Goal: Book appointment/travel/reservation

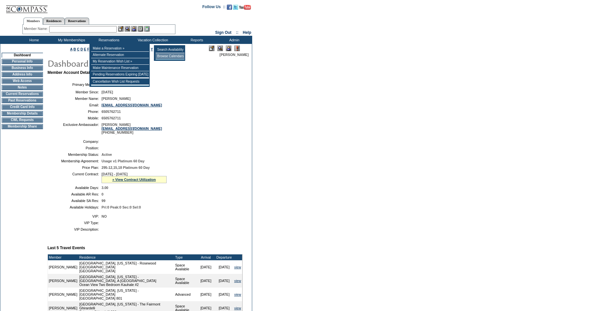
click at [163, 56] on td "Browse Calendars" at bounding box center [170, 56] width 29 height 7
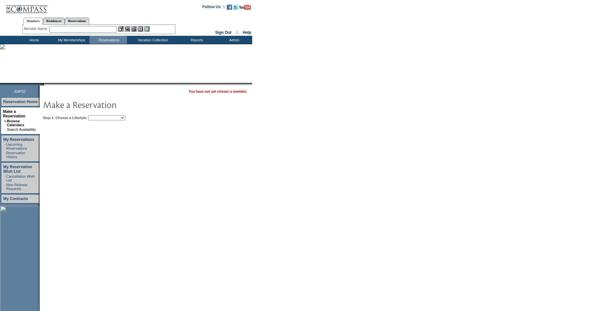
click at [118, 117] on select "Beach Leisure Metropolitan Mountain OIAL for Adventure OIAL for Couples OIAL fo…" at bounding box center [106, 117] width 37 height 5
click at [99, 116] on select "Beach Leisure Metropolitan Mountain OIAL for Adventure OIAL for Couples OIAL fo…" at bounding box center [106, 117] width 37 height 5
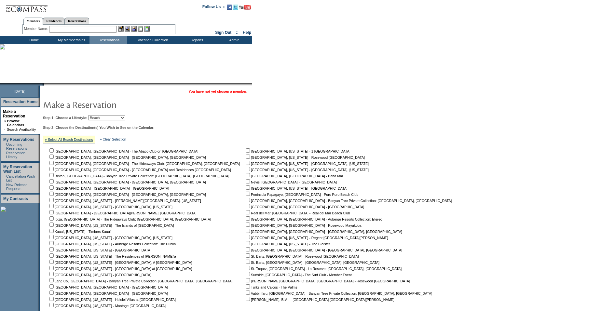
click at [115, 119] on select "Beach Leisure Metropolitan Mountain OIAL for Adventure OIAL for Couples OIAL fo…" at bounding box center [106, 117] width 37 height 5
select select "Metropolitan"
click at [99, 116] on select "Beach Leisure Metropolitan Mountain OIAL for Adventure OIAL for Couples OIAL fo…" at bounding box center [106, 117] width 37 height 5
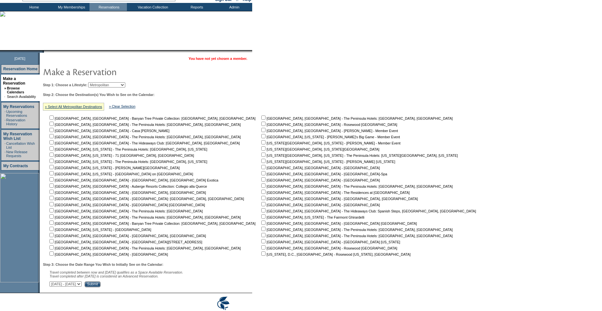
scroll to position [61, 0]
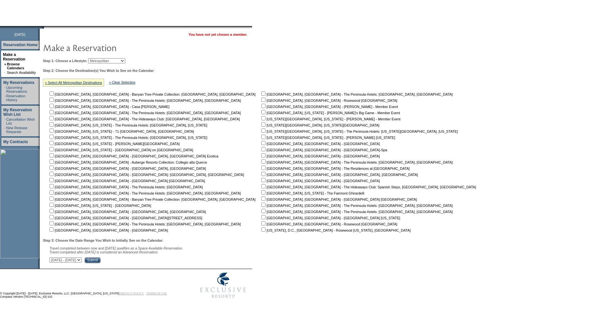
click at [82, 260] on select "[DATE] - [DATE] [DATE] - [DATE] [DATE] - [DATE] [DATE] - [DATE] [DATE] - [DATE]…" at bounding box center [65, 260] width 32 height 5
select select "[DATE]|[DATE]"
click at [53, 258] on select "[DATE] - [DATE] [DATE] - [DATE] [DATE] - [DATE] [DATE] - [DATE] [DATE] - [DATE]…" at bounding box center [65, 260] width 32 height 5
click at [150, 263] on table "You have not yet chosen a member. Step 1: Choose a Lifestyle: Beach Leisure Met…" at bounding box center [261, 147] width 443 height 236
click at [101, 261] on input "Submit" at bounding box center [93, 261] width 16 height 6
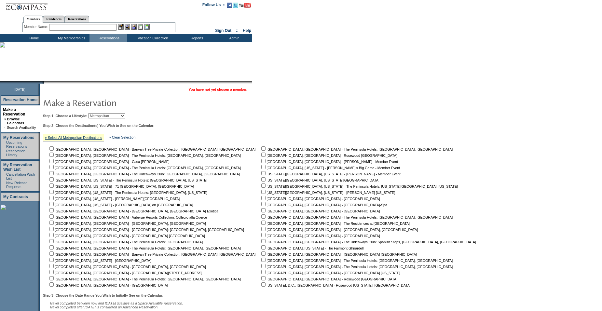
scroll to position [0, 0]
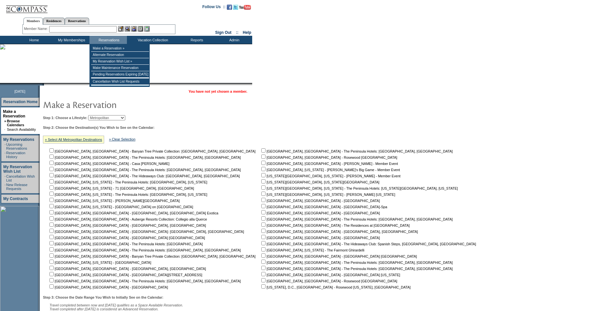
click at [97, 31] on input "text" at bounding box center [83, 29] width 68 height 7
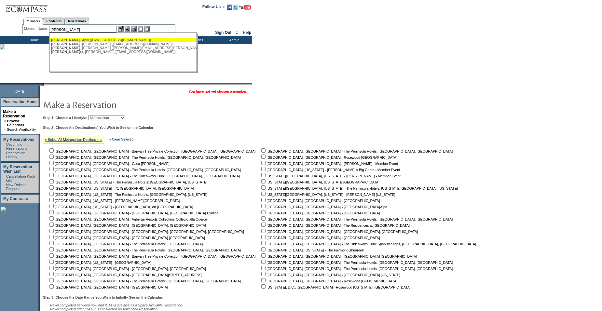
click at [93, 39] on div "Buhl , April (aprilssbp@gmail.com)" at bounding box center [122, 40] width 143 height 4
type input "Buhl, April (aprilssbp@gmail.com)"
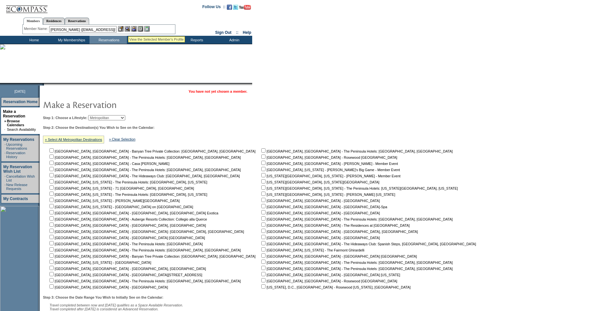
click at [130, 28] on img at bounding box center [128, 29] width 6 height 6
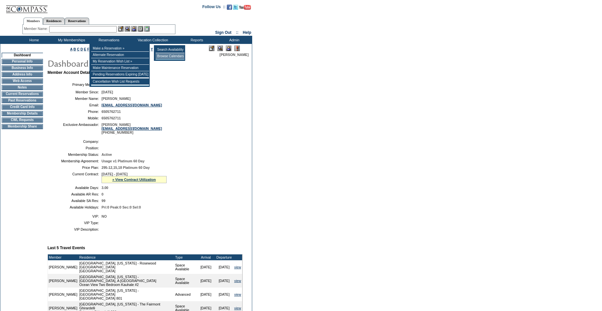
click at [162, 57] on td "Browse Calendars" at bounding box center [170, 56] width 29 height 7
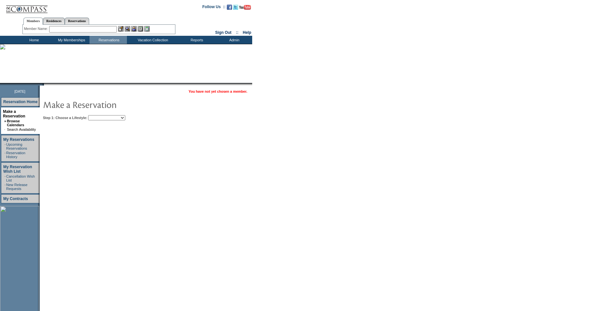
click at [117, 118] on select "Beach Leisure Metropolitan Mountain OIAL for Adventure OIAL for Couples OIAL fo…" at bounding box center [106, 117] width 37 height 5
select select "Metropolitan"
click at [99, 116] on select "Beach Leisure Metropolitan Mountain OIAL for Adventure OIAL for Couples OIAL fo…" at bounding box center [106, 117] width 37 height 5
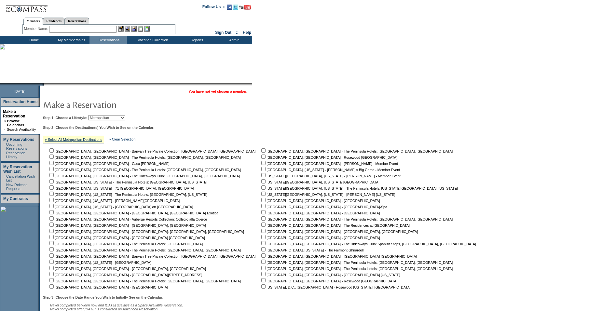
click at [54, 226] on input "checkbox" at bounding box center [51, 225] width 4 height 4
checkbox input "true"
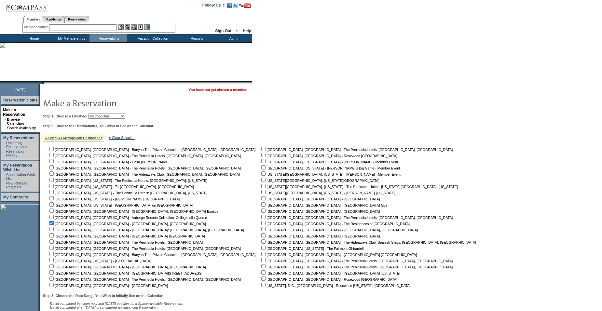
scroll to position [61, 0]
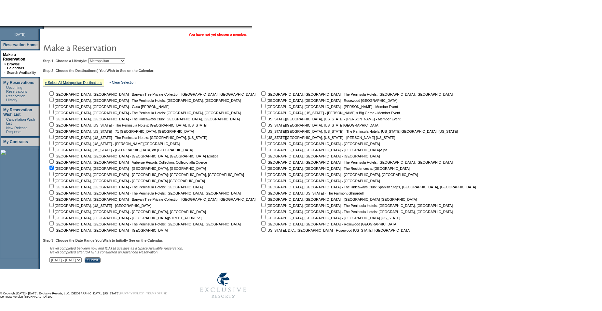
click at [82, 260] on select "September 30, 2025 - November 14, 2025 November 15, 2025 - December 29, 2025 De…" at bounding box center [65, 260] width 32 height 5
select select "6/28/2026|8/11/2026"
click at [53, 258] on select "September 30, 2025 - November 14, 2025 November 15, 2025 - December 29, 2025 De…" at bounding box center [65, 260] width 32 height 5
click at [101, 260] on input "Submit" at bounding box center [93, 261] width 16 height 6
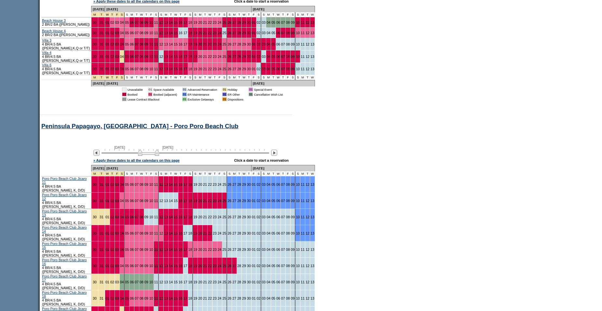
scroll to position [1142, 0]
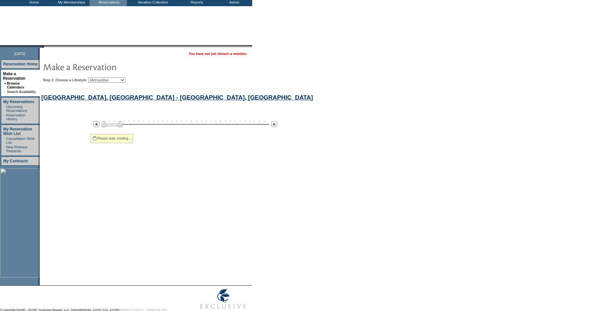
select select "Metropolitan"
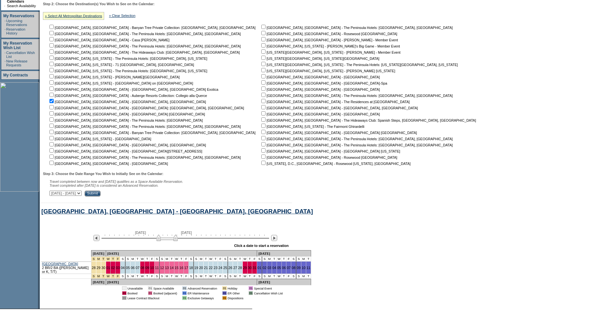
scroll to position [142, 0]
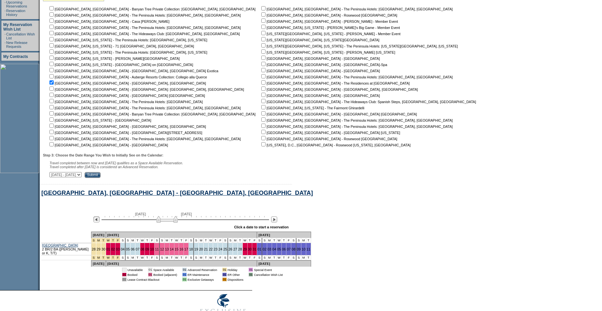
click at [99, 223] on img at bounding box center [96, 220] width 6 height 6
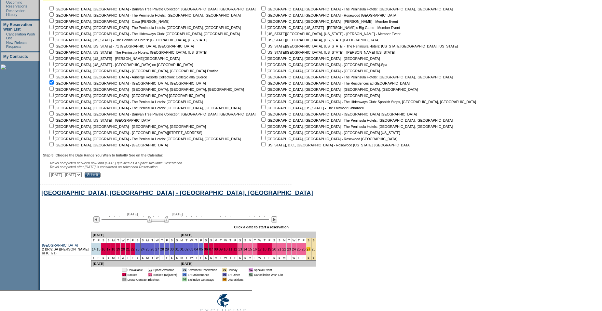
click at [307, 251] on link "27" at bounding box center [309, 249] width 4 height 4
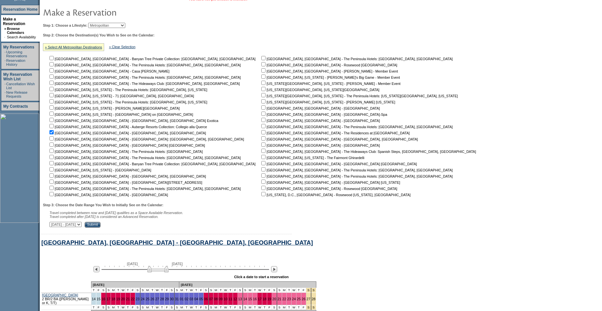
scroll to position [0, 0]
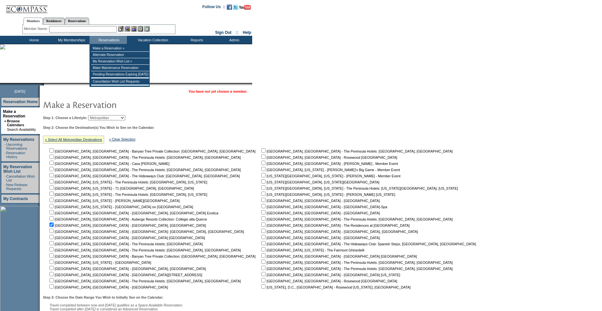
click at [103, 29] on input "text" at bounding box center [83, 29] width 68 height 7
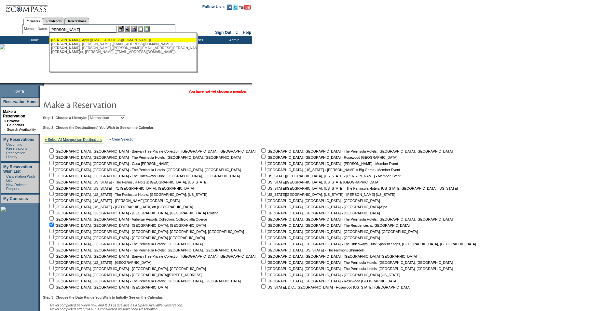
click at [100, 40] on div "[PERSON_NAME] ([EMAIL_ADDRESS][DOMAIN_NAME])" at bounding box center [122, 40] width 143 height 4
type input "[PERSON_NAME] ([EMAIL_ADDRESS][DOMAIN_NAME])"
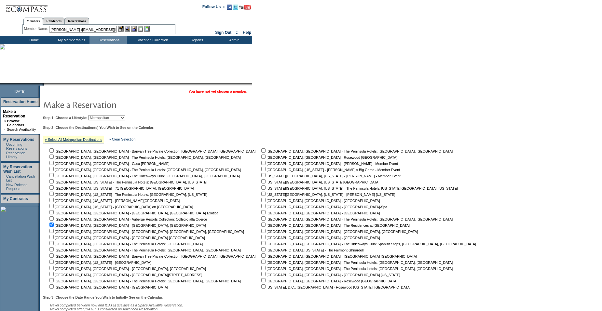
click at [136, 29] on img at bounding box center [134, 29] width 6 height 6
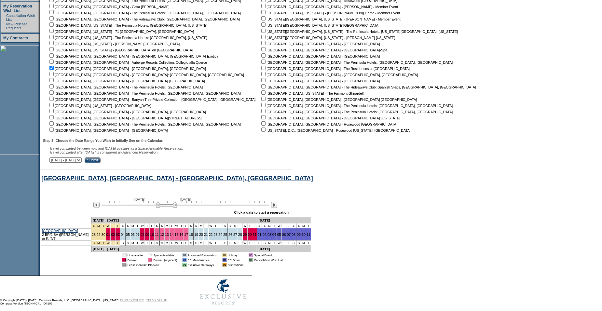
scroll to position [161, 0]
click at [166, 208] on img at bounding box center [165, 204] width 21 height 7
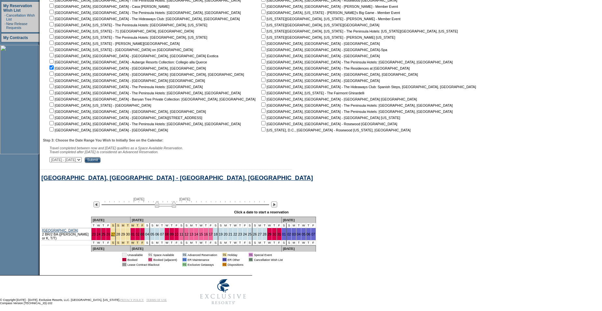
click at [114, 236] on link "27" at bounding box center [113, 234] width 4 height 4
